Goal: Task Accomplishment & Management: Manage account settings

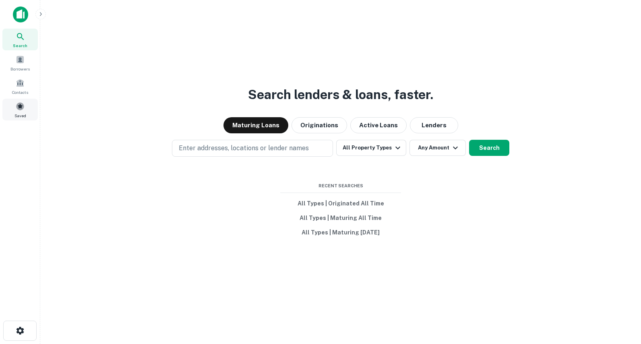
click at [22, 110] on span at bounding box center [20, 106] width 9 height 9
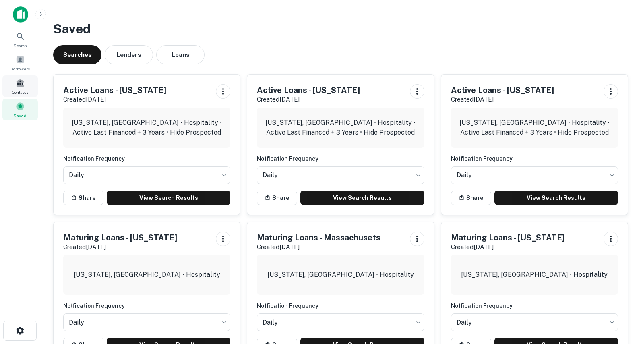
click at [11, 84] on div "Contacts" at bounding box center [19, 86] width 35 height 22
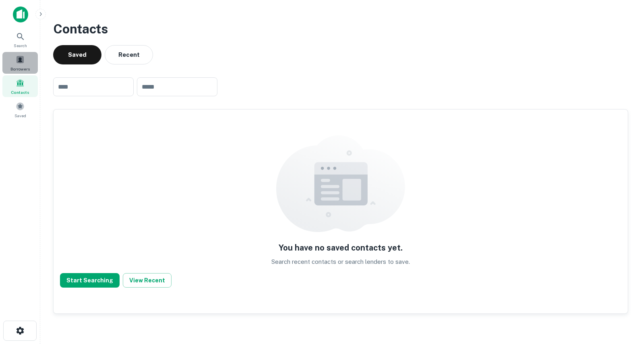
click at [19, 66] on span "Borrowers" at bounding box center [19, 69] width 19 height 6
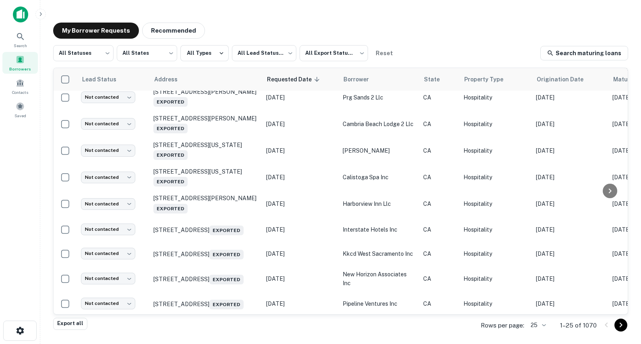
scroll to position [441, 0]
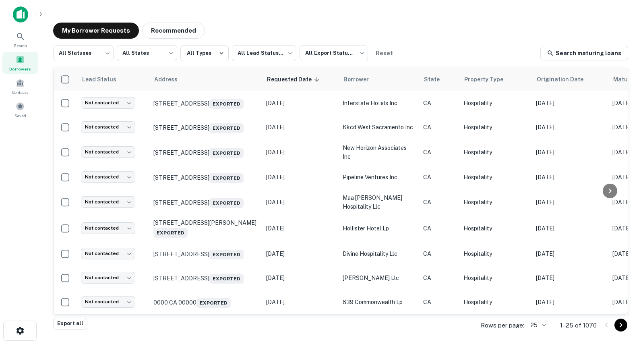
click at [541, 326] on body "Search Borrowers Contacts Saved My Borrower Requests Recommended All Statuses *…" at bounding box center [320, 172] width 641 height 344
click at [540, 315] on li "500" at bounding box center [538, 312] width 27 height 15
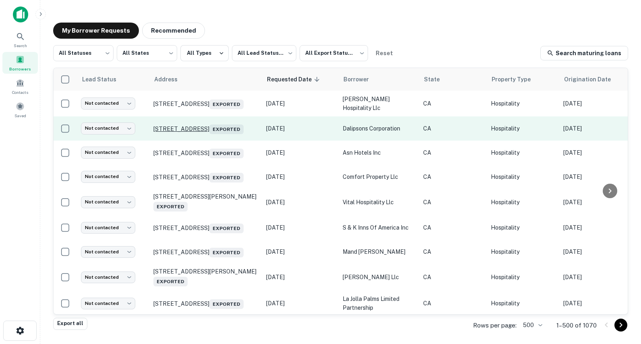
scroll to position [0, 0]
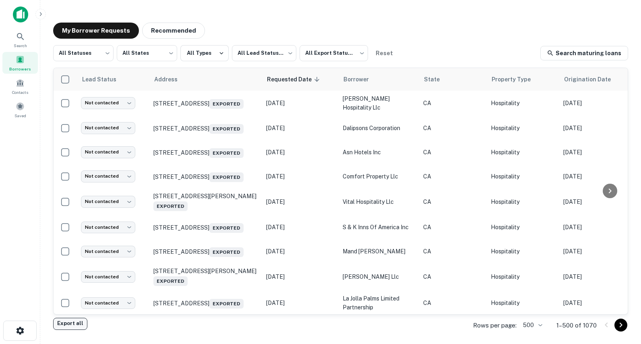
click at [66, 322] on button "Export all" at bounding box center [70, 324] width 34 height 12
click at [284, 55] on body "Export created successfully. Preparing download... Search Borrowers Contacts Sa…" at bounding box center [320, 172] width 641 height 344
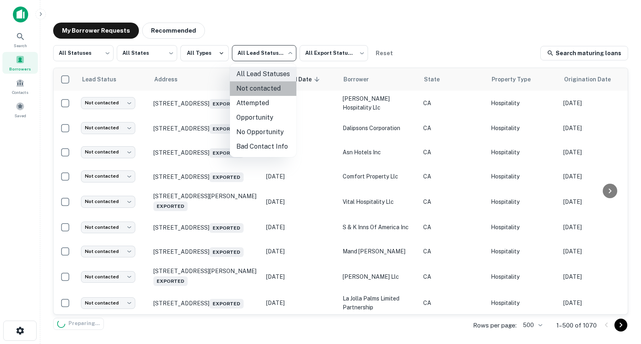
click at [281, 88] on li "Not contacted" at bounding box center [263, 88] width 66 height 15
type input "****"
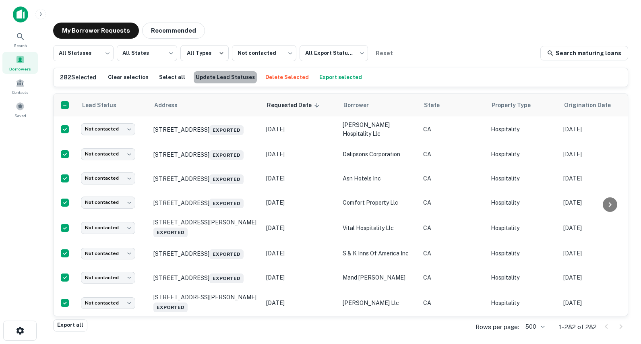
click at [220, 78] on button "Update Lead Statuses" at bounding box center [225, 77] width 63 height 12
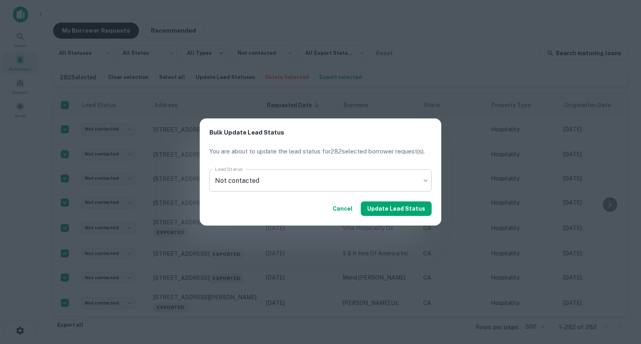
click at [278, 182] on body "Search Borrowers Contacts Saved My Borrower Requests Recommended All Statuses *…" at bounding box center [320, 172] width 641 height 344
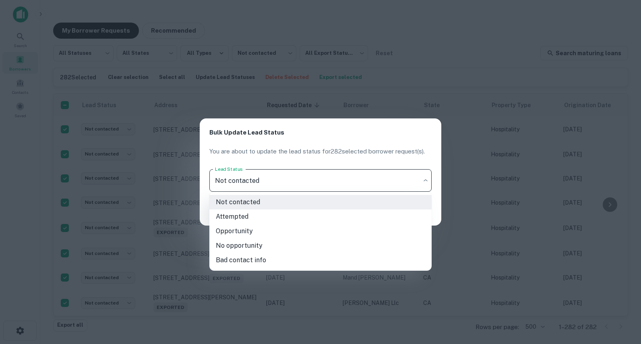
click at [257, 214] on li "Attempted" at bounding box center [320, 216] width 222 height 15
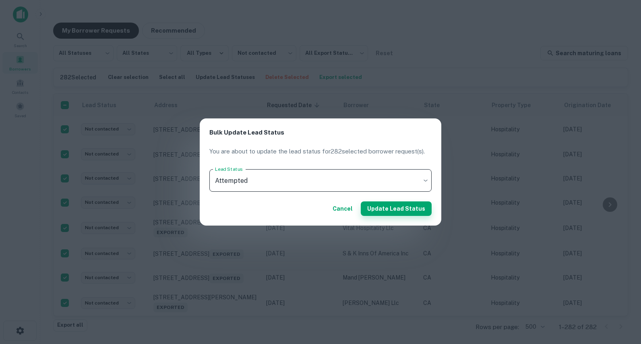
click at [397, 209] on button "Update Lead Status" at bounding box center [396, 208] width 71 height 15
click at [404, 209] on button "Update Lead Status" at bounding box center [396, 208] width 71 height 15
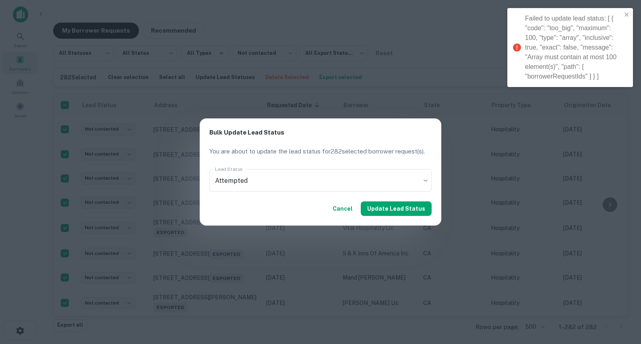
click at [428, 117] on div "Bulk Update Lead Status You are about to update the lead status for 282 selecte…" at bounding box center [320, 172] width 641 height 344
type input "****"
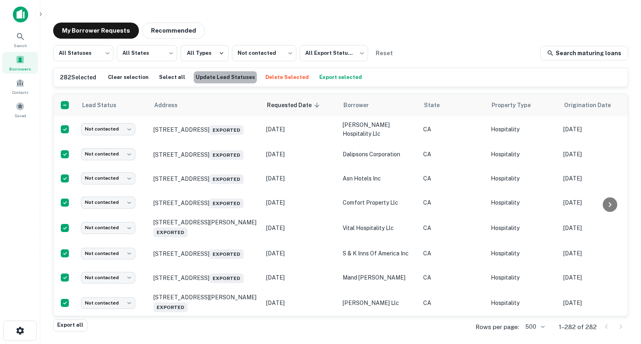
click at [220, 79] on button "Update Lead Statuses" at bounding box center [225, 77] width 63 height 12
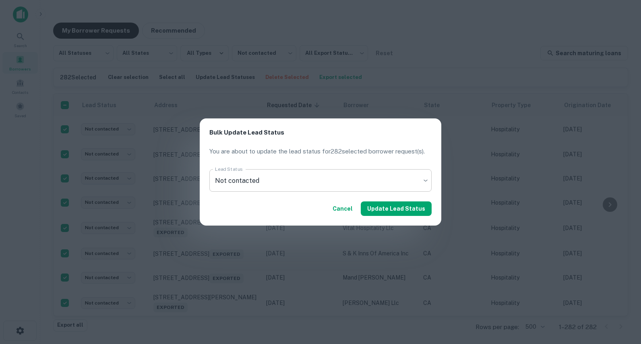
click at [249, 180] on body "Search Borrowers Contacts Saved My Borrower Requests Recommended All Statuses *…" at bounding box center [320, 172] width 641 height 344
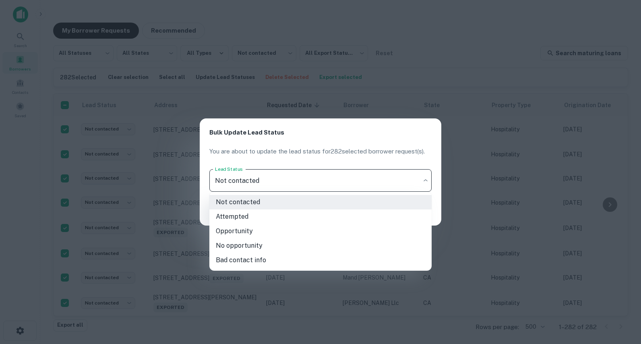
click at [241, 216] on li "Attempted" at bounding box center [320, 216] width 222 height 15
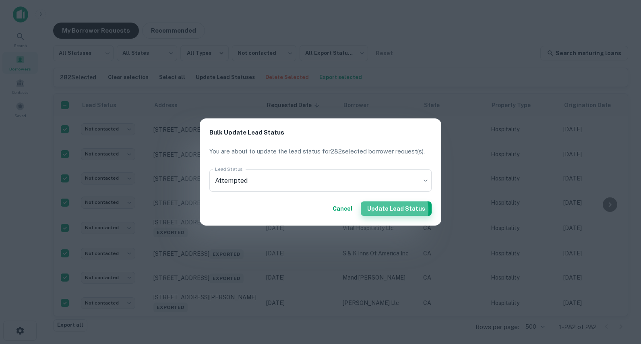
click at [394, 210] on button "Update Lead Status" at bounding box center [396, 208] width 71 height 15
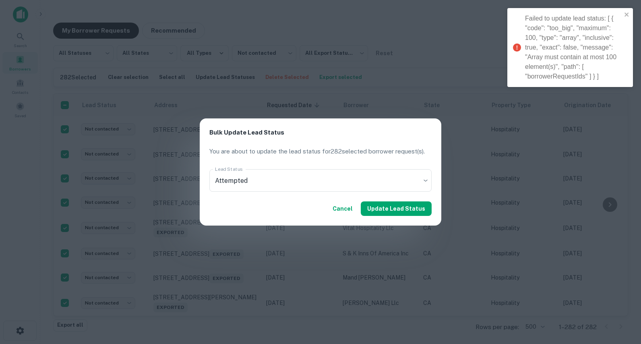
click at [352, 207] on button "Cancel" at bounding box center [343, 208] width 27 height 15
type input "****"
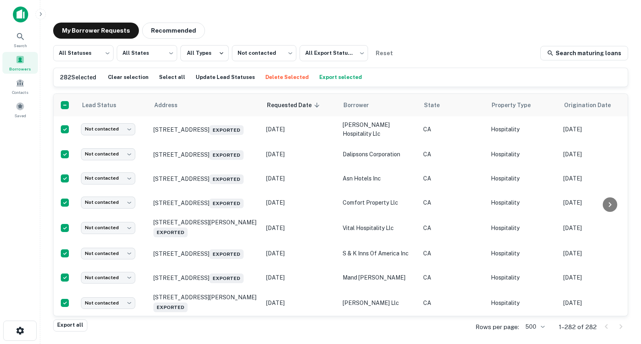
click at [494, 321] on div "Rows per page: 500 *** 1–282 of 282" at bounding box center [547, 327] width 162 height 22
click at [533, 324] on body "Failed to update lead status: [ { "code": "too_big", "maximum": 100, "type": "a…" at bounding box center [320, 172] width 641 height 344
click at [529, 287] on li "100" at bounding box center [535, 283] width 27 height 15
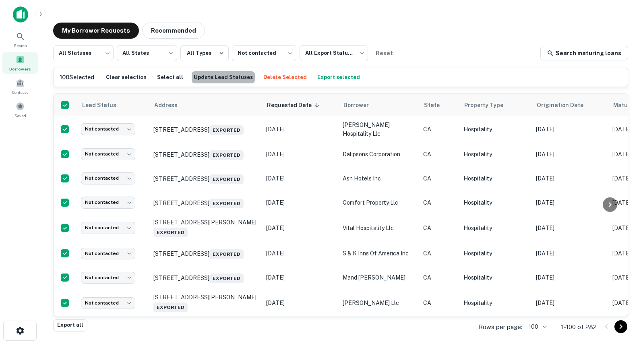
click at [236, 78] on button "Update Lead Statuses" at bounding box center [223, 77] width 63 height 12
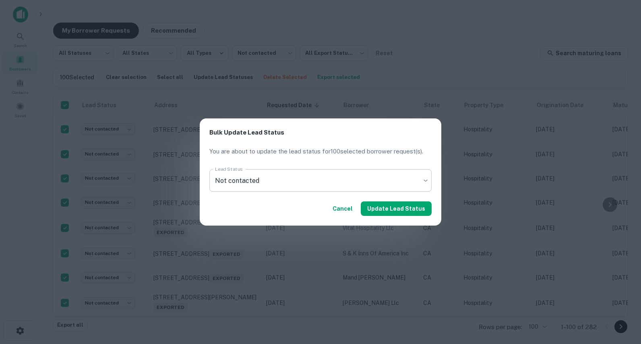
click at [309, 183] on body "Search Borrowers Contacts Saved My Borrower Requests Recommended All Statuses *…" at bounding box center [320, 172] width 641 height 344
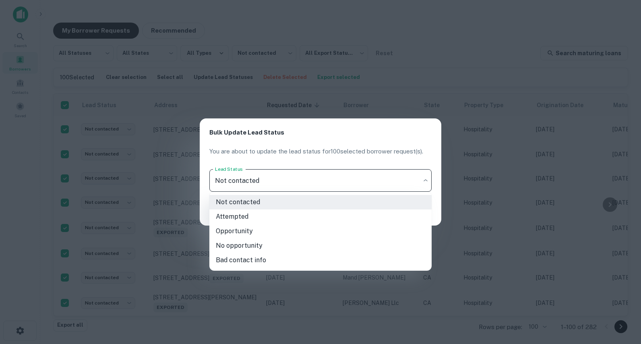
click at [294, 213] on li "Attempted" at bounding box center [320, 216] width 222 height 15
type input "*********"
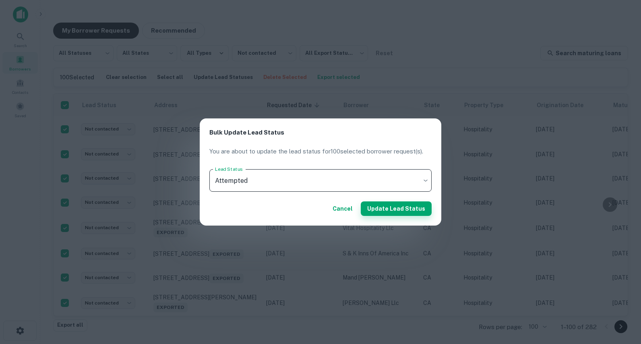
click at [413, 215] on button "Update Lead Status" at bounding box center [396, 208] width 71 height 15
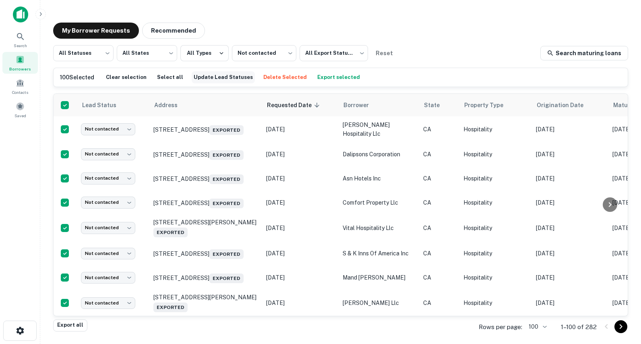
click at [212, 74] on button "Update Lead Statuses" at bounding box center [223, 77] width 63 height 12
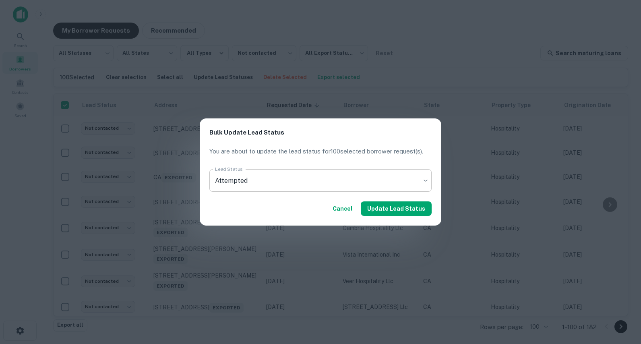
click at [245, 173] on body "Search Borrowers Contacts Saved My Borrower Requests Recommended All Statuses *…" at bounding box center [320, 172] width 641 height 344
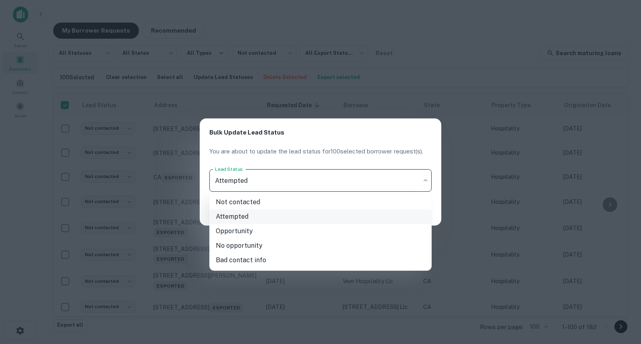
click at [244, 216] on li "Attempted" at bounding box center [320, 216] width 222 height 15
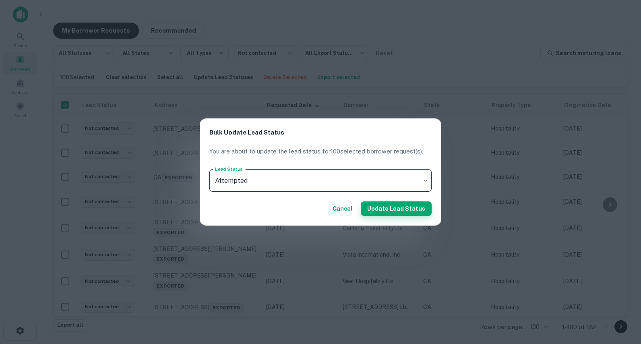
click at [380, 210] on button "Update Lead Status" at bounding box center [396, 208] width 71 height 15
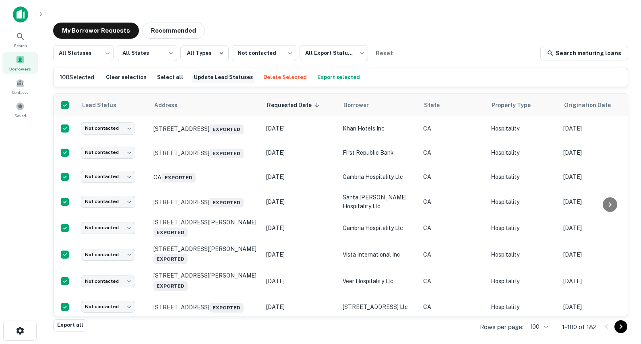
click at [212, 76] on button "Update Lead Statuses" at bounding box center [223, 77] width 63 height 12
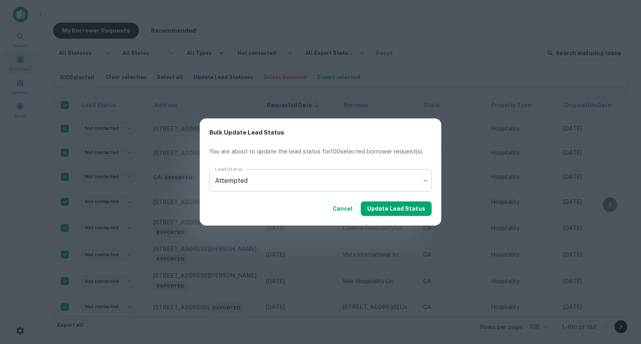
click at [373, 186] on body "Search Borrowers Contacts Saved My Borrower Requests Recommended All Statuses *…" at bounding box center [320, 172] width 641 height 344
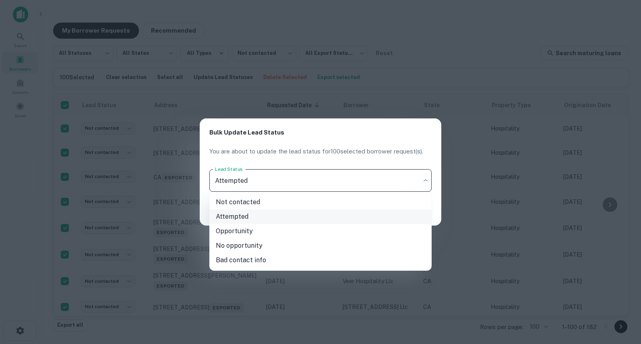
click at [331, 217] on li "Attempted" at bounding box center [320, 216] width 222 height 15
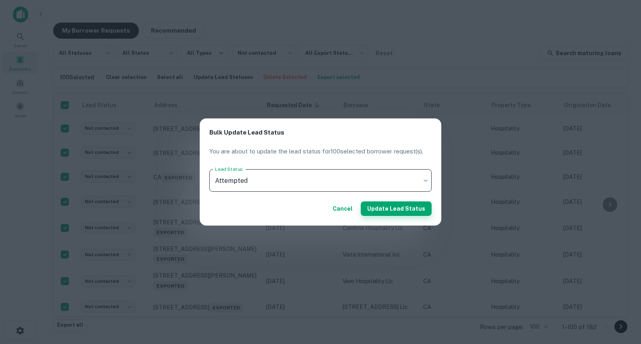
click at [401, 205] on button "Update Lead Status" at bounding box center [396, 208] width 71 height 15
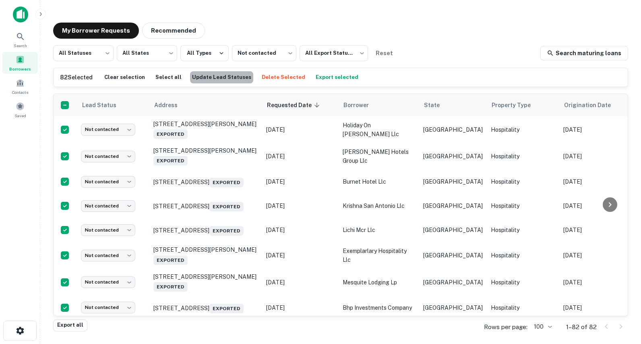
click at [218, 78] on button "Update Lead Statuses" at bounding box center [221, 77] width 63 height 12
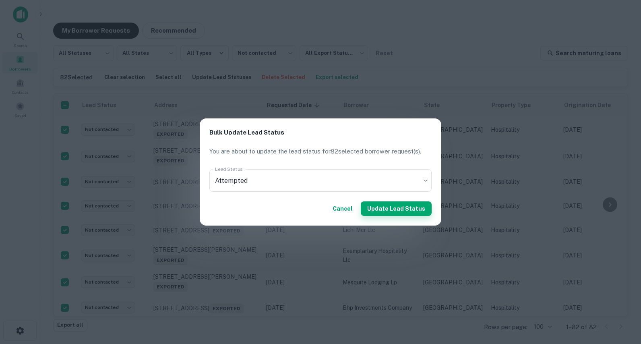
click at [385, 208] on button "Update Lead Status" at bounding box center [396, 208] width 71 height 15
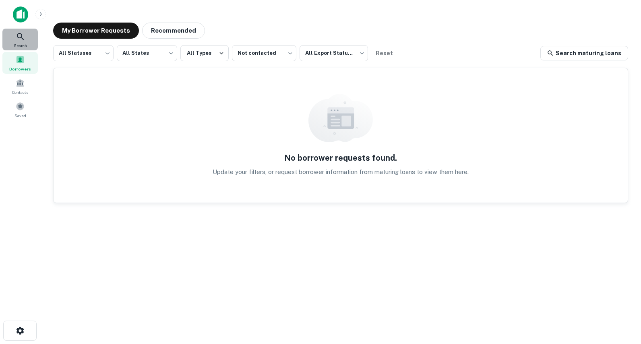
click at [22, 45] on span "Search" at bounding box center [20, 45] width 13 height 6
